Goal: Find specific page/section: Find specific page/section

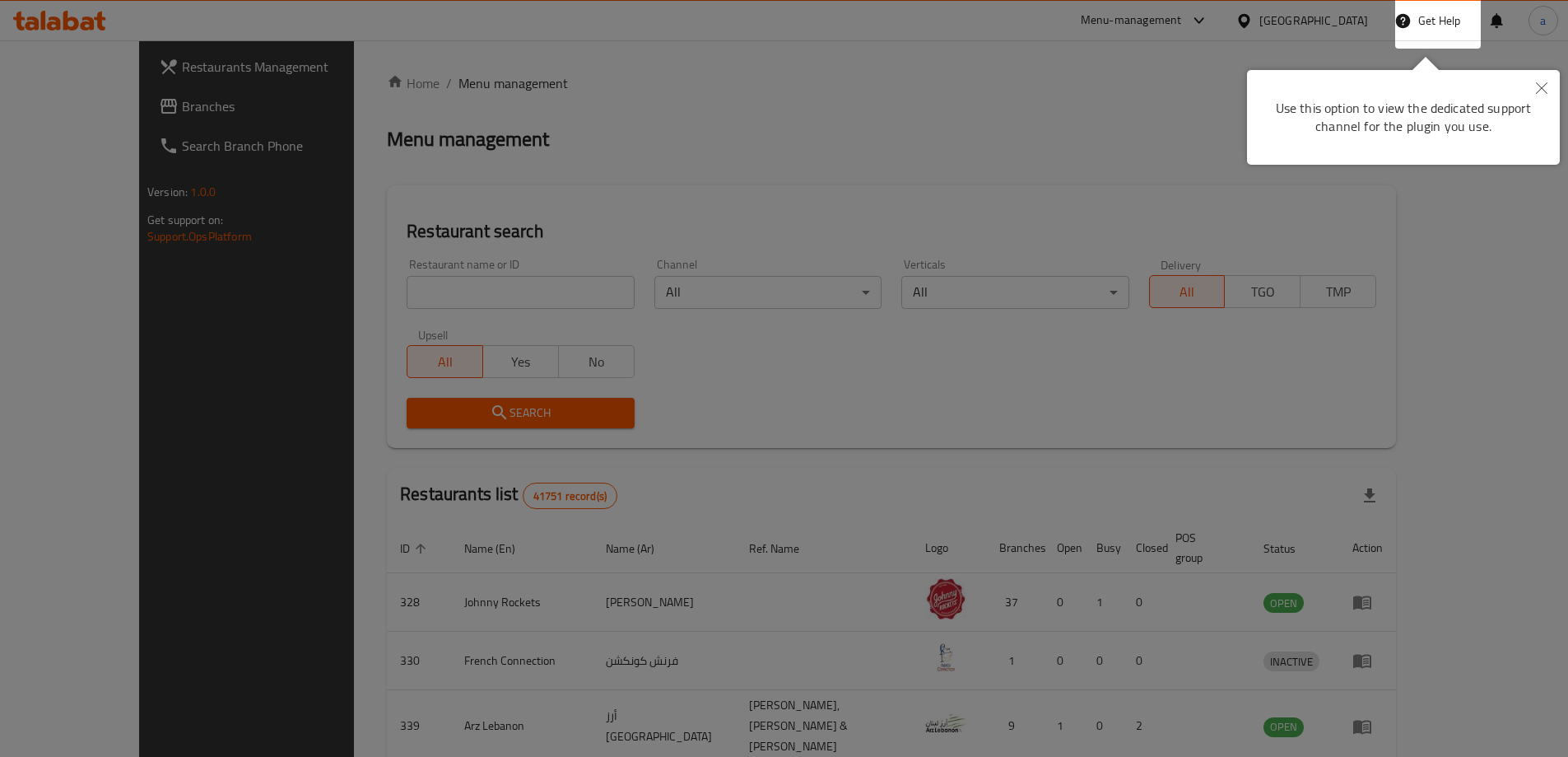
click at [971, 166] on div at bounding box center [784, 378] width 1568 height 757
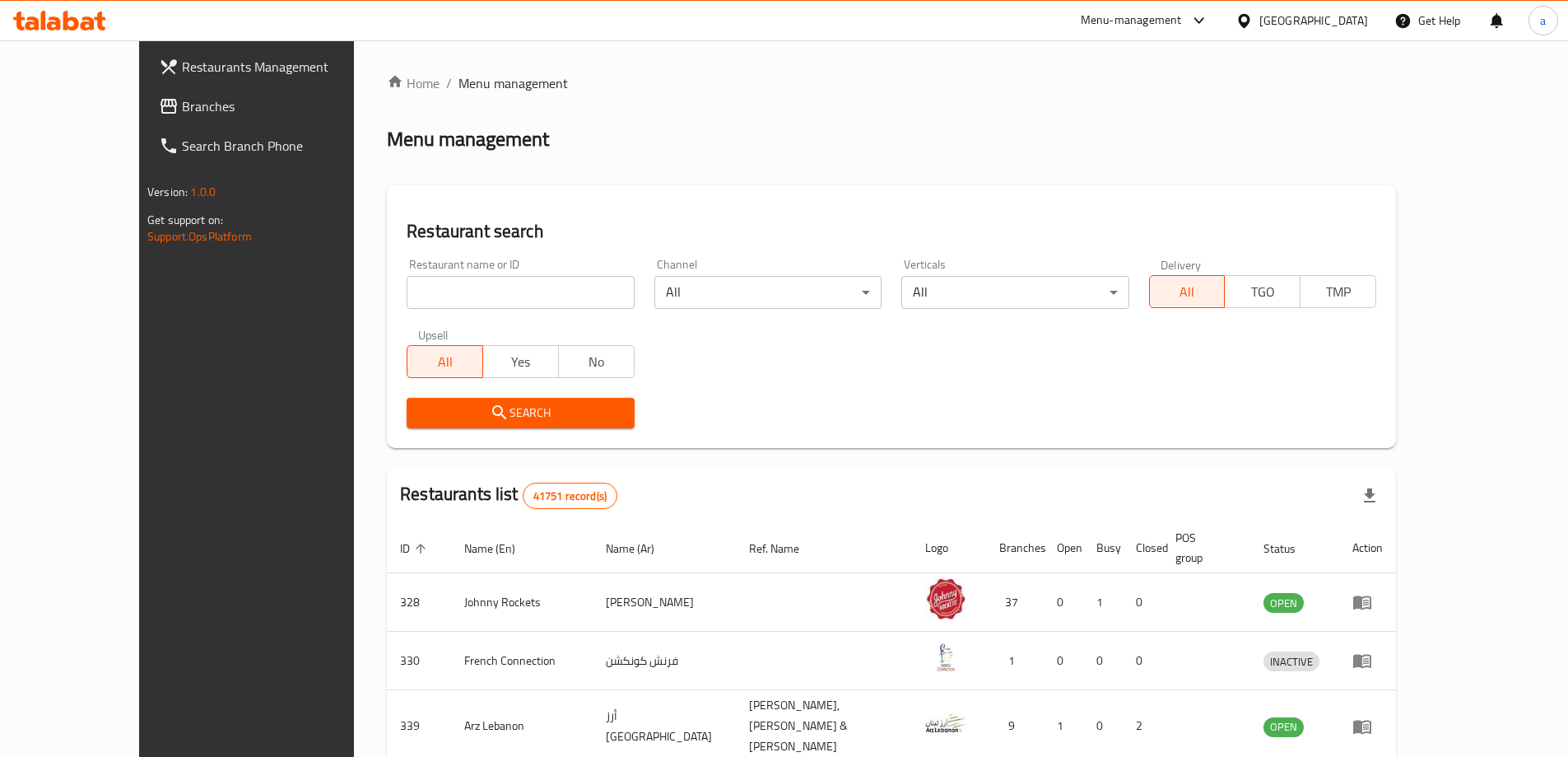
click at [1288, 14] on div "United Arab Emirates" at bounding box center [1314, 21] width 109 height 19
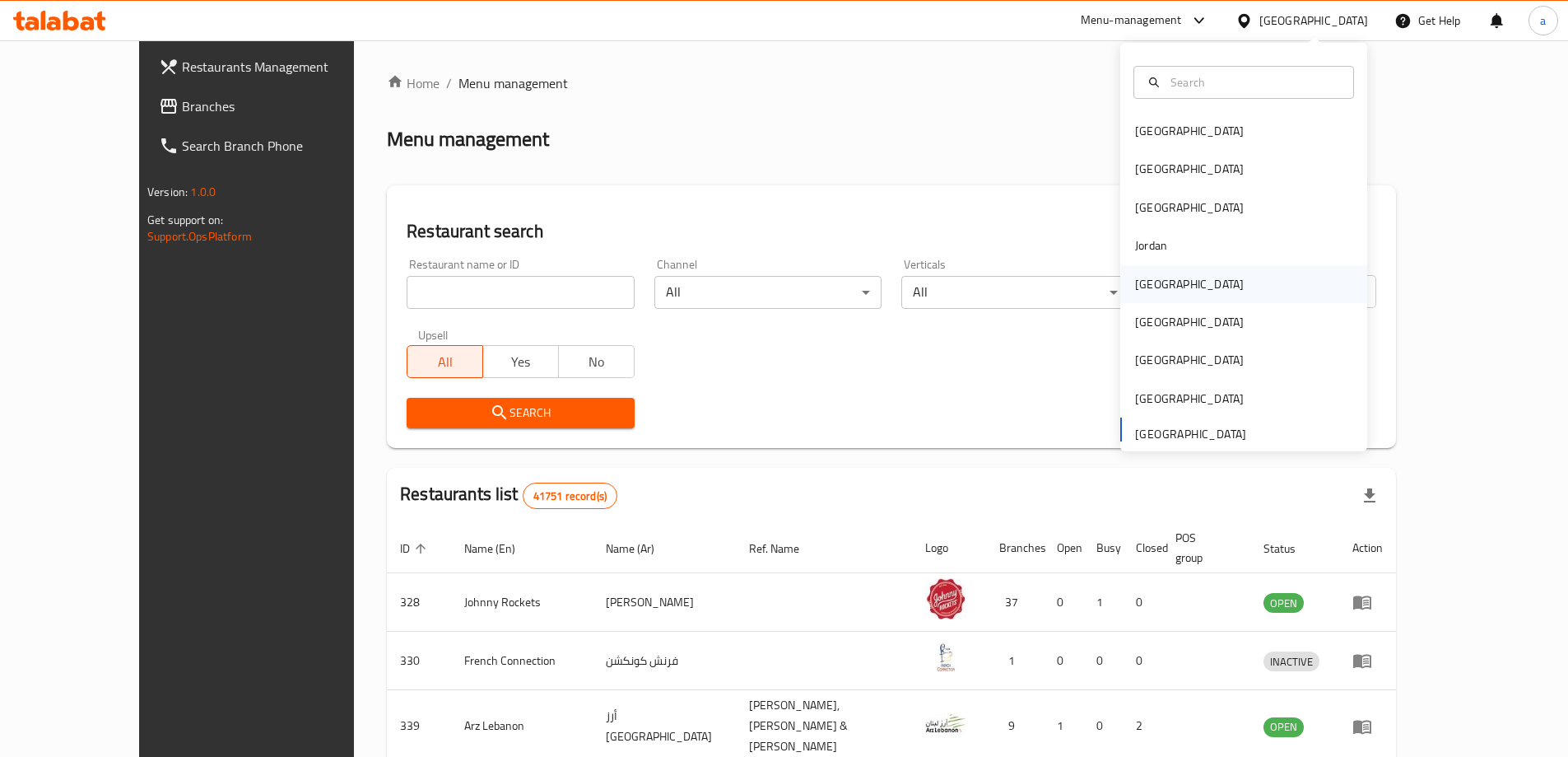
click at [1176, 279] on div "[GEOGRAPHIC_DATA]" at bounding box center [1244, 284] width 247 height 38
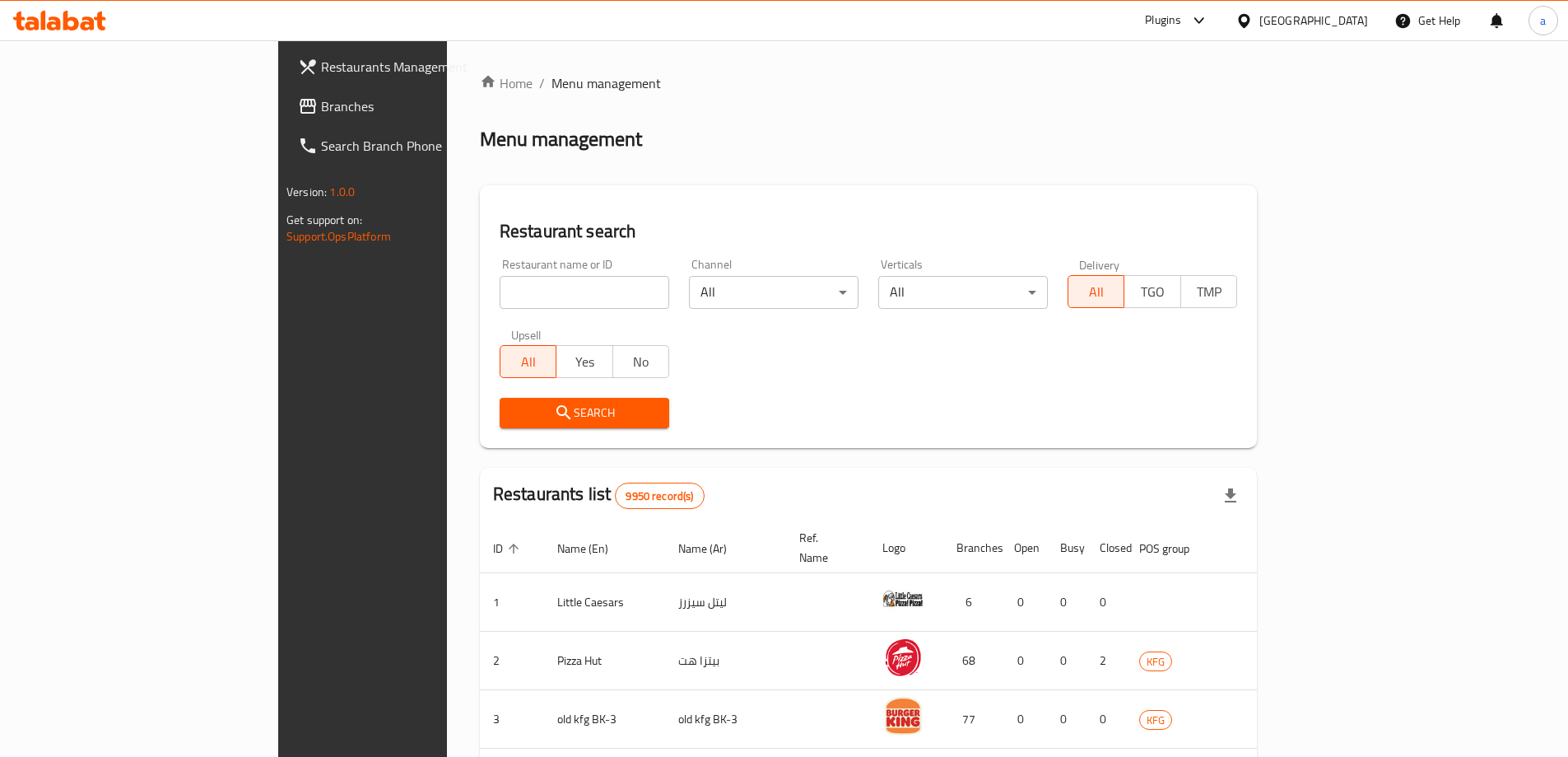
click at [321, 107] on span "Branches" at bounding box center [424, 106] width 206 height 20
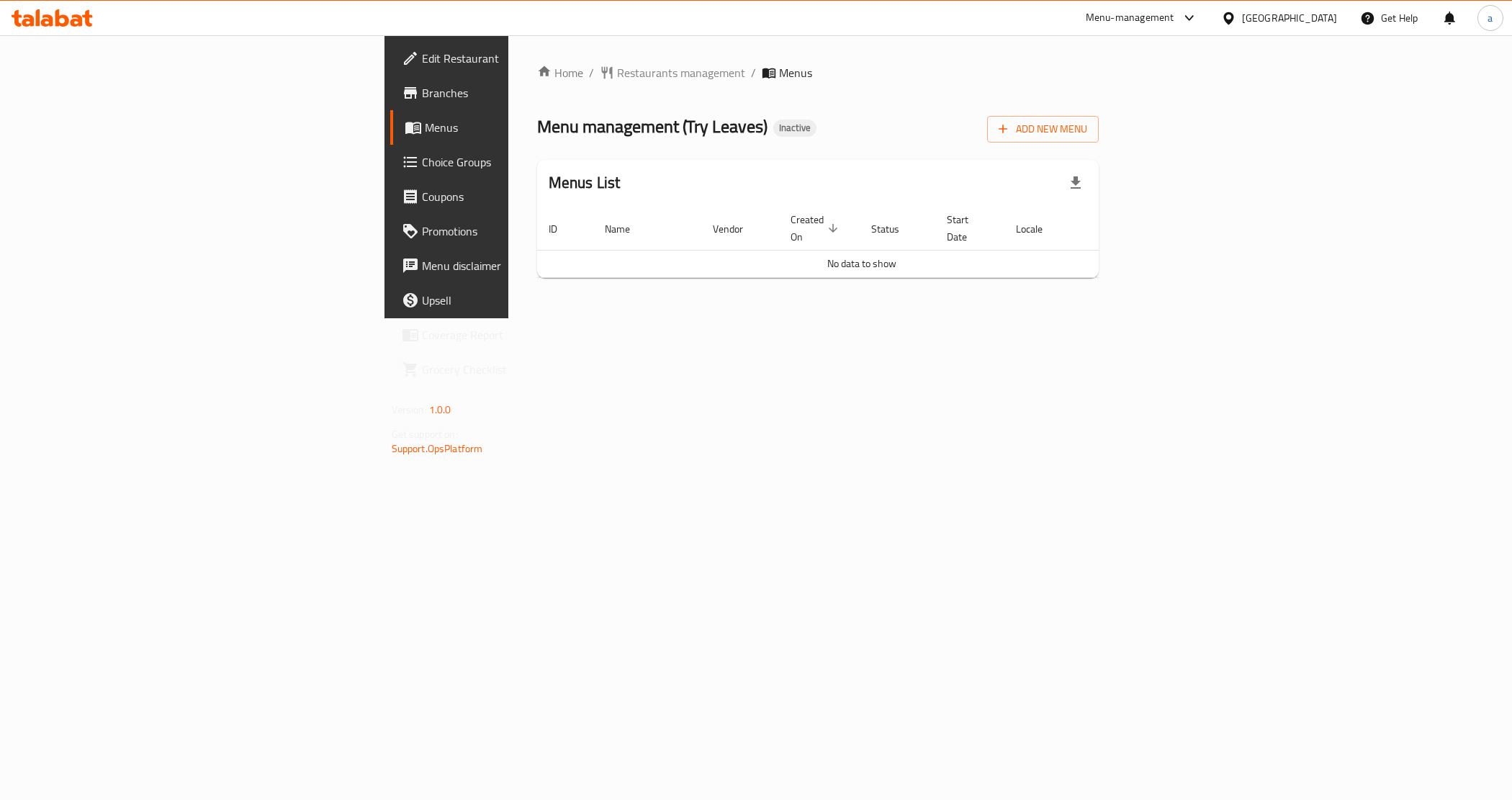
click at [390, 83] on link "Branches" at bounding box center [514, 93] width 247 height 34
